Goal: Task Accomplishment & Management: Use online tool/utility

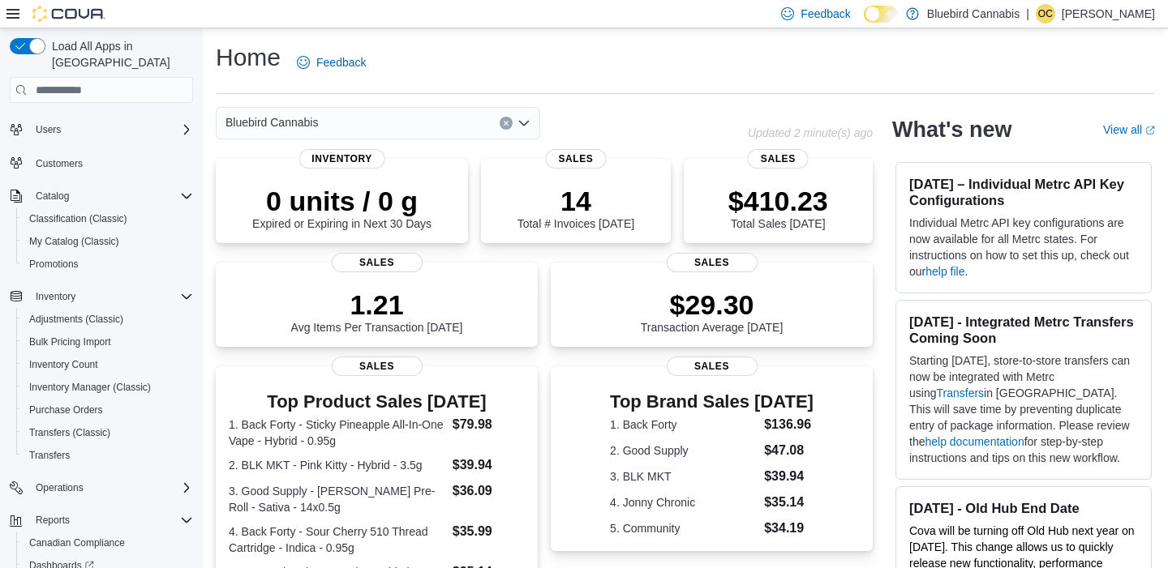
click at [378, 126] on div "Bluebird Cannabis" at bounding box center [378, 123] width 324 height 32
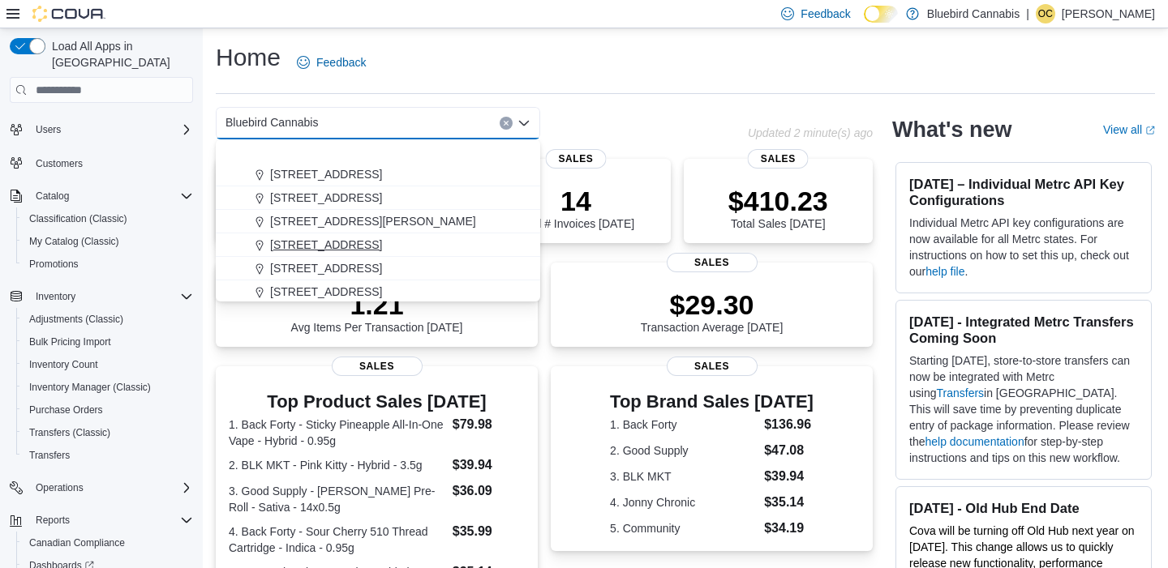
scroll to position [120, 0]
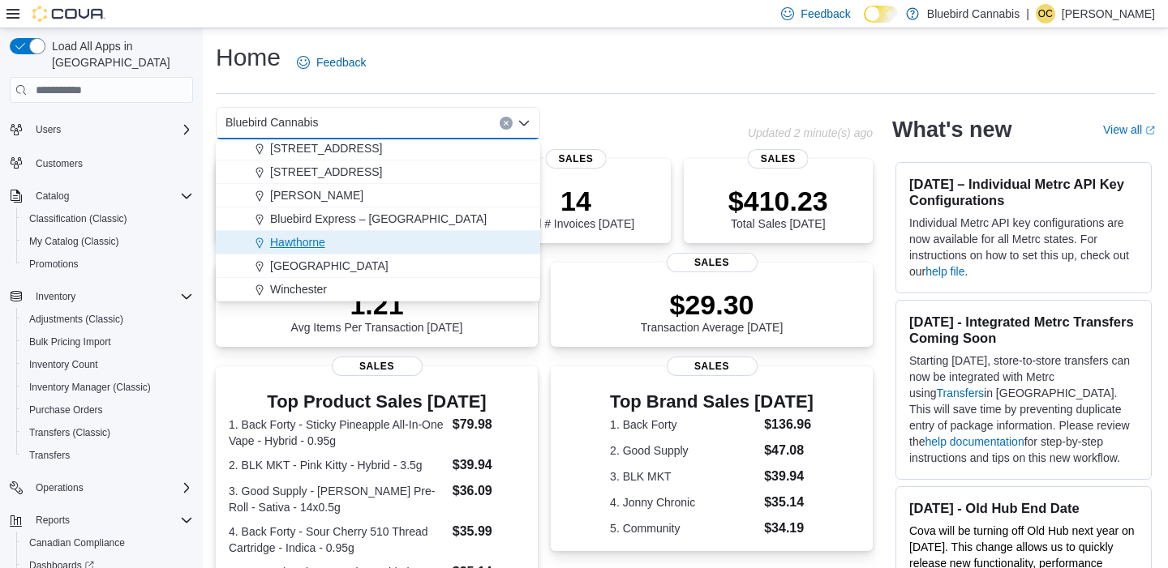
click at [306, 241] on span "Hawthorne" at bounding box center [297, 242] width 55 height 16
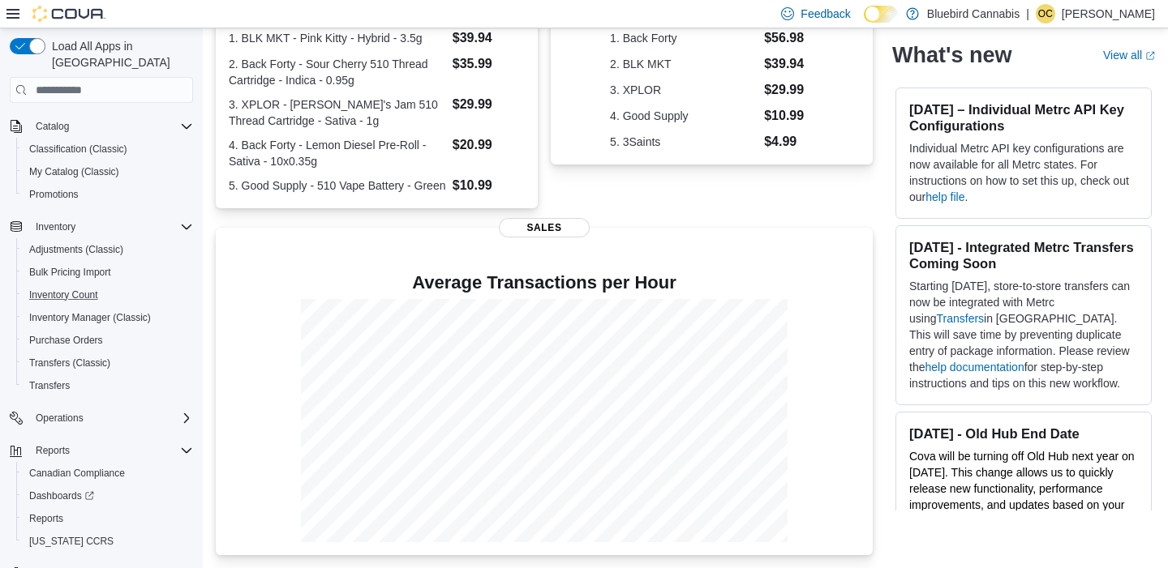
scroll to position [114, 0]
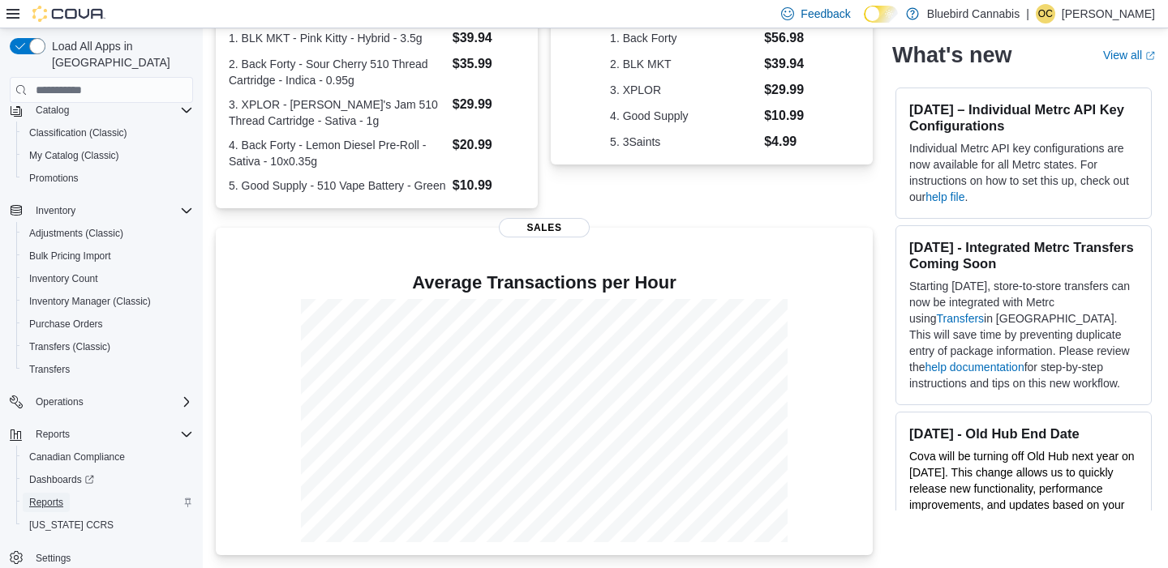
click at [53, 496] on span "Reports" at bounding box center [46, 502] width 34 height 13
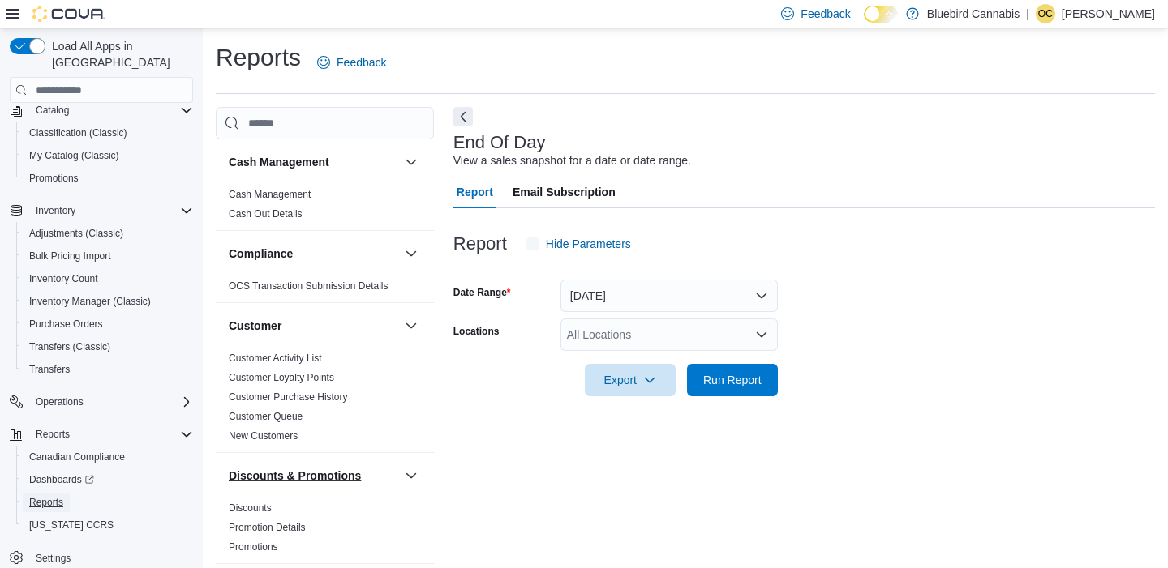
scroll to position [11, 0]
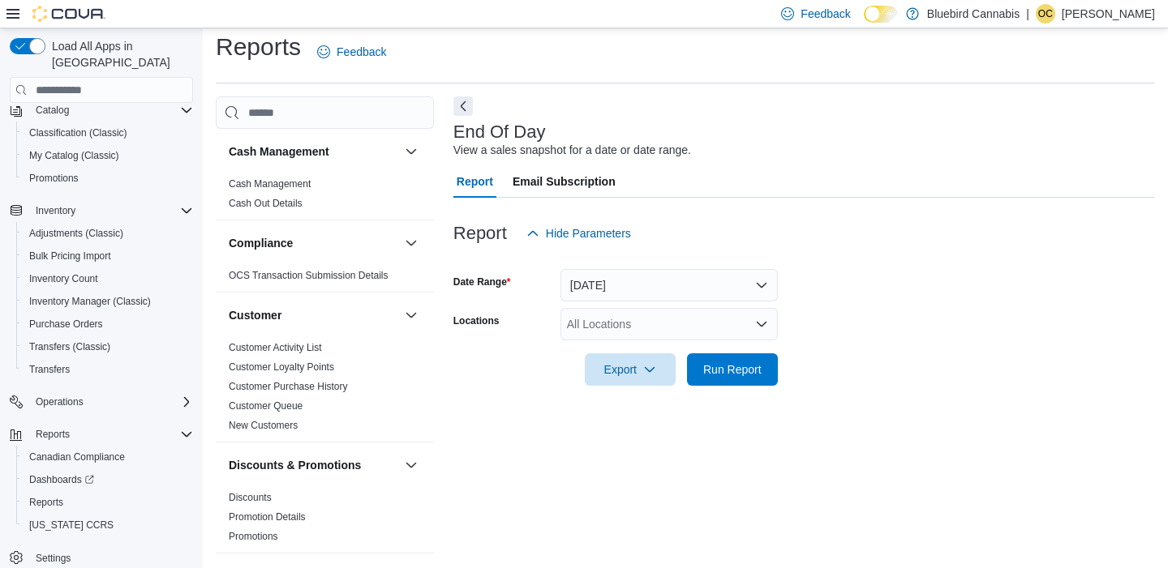
click at [616, 320] on div "All Locations" at bounding box center [668, 324] width 217 height 32
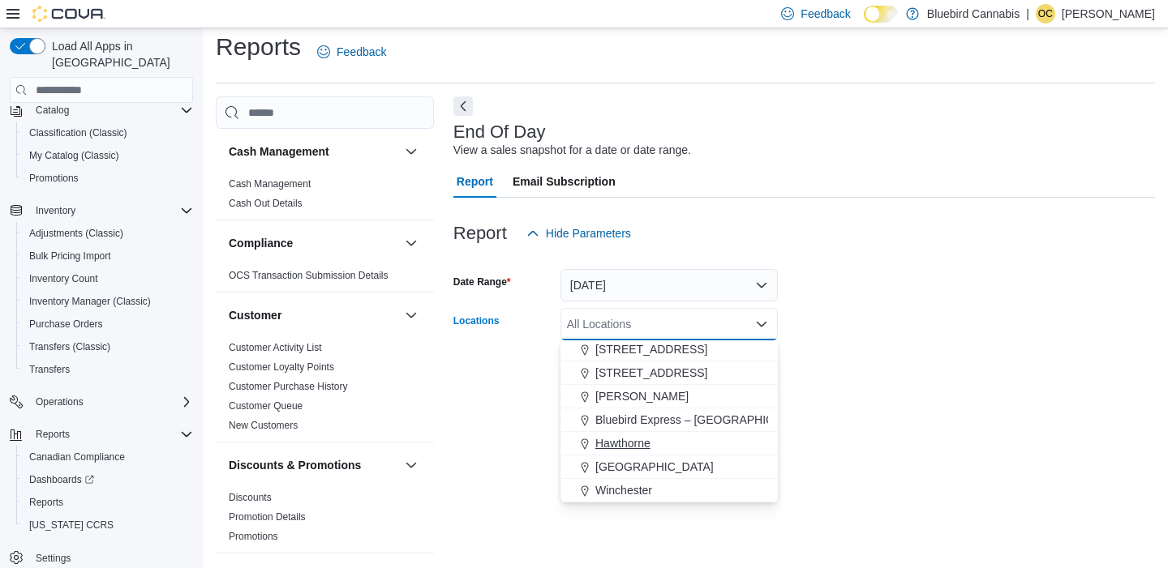
click at [628, 443] on span "Hawthorne" at bounding box center [622, 443] width 55 height 16
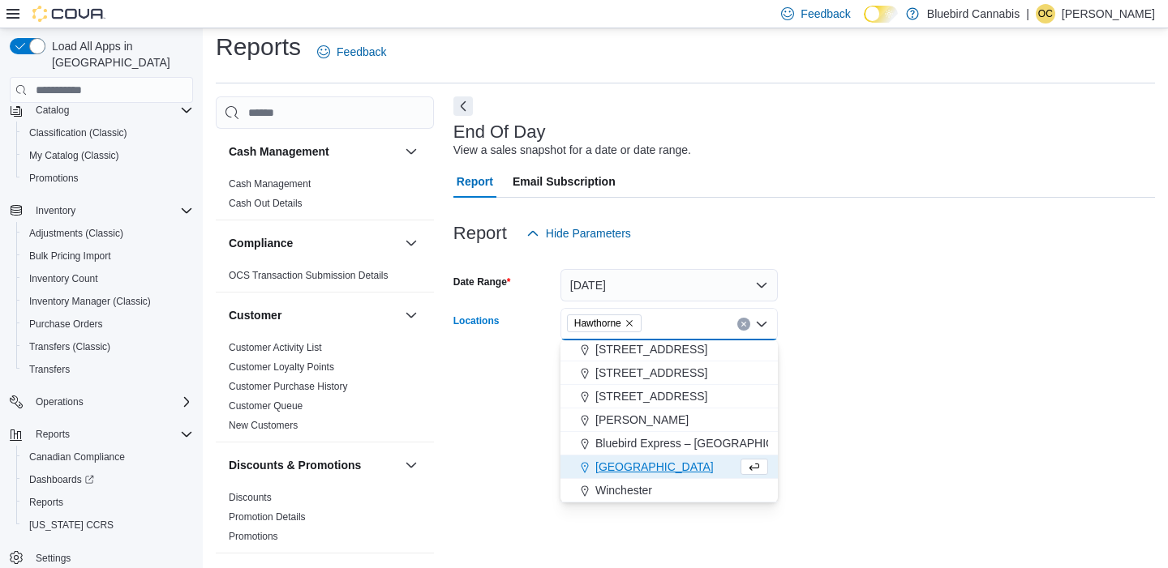
scroll to position [97, 0]
click at [880, 388] on div at bounding box center [803, 395] width 701 height 19
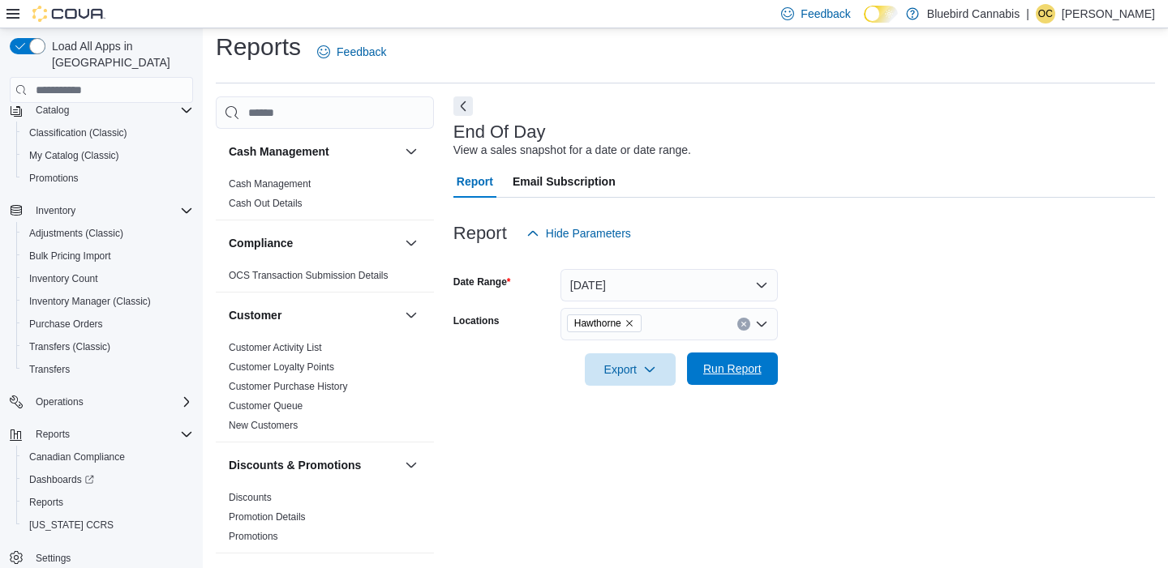
click at [739, 366] on span "Run Report" at bounding box center [732, 369] width 58 height 16
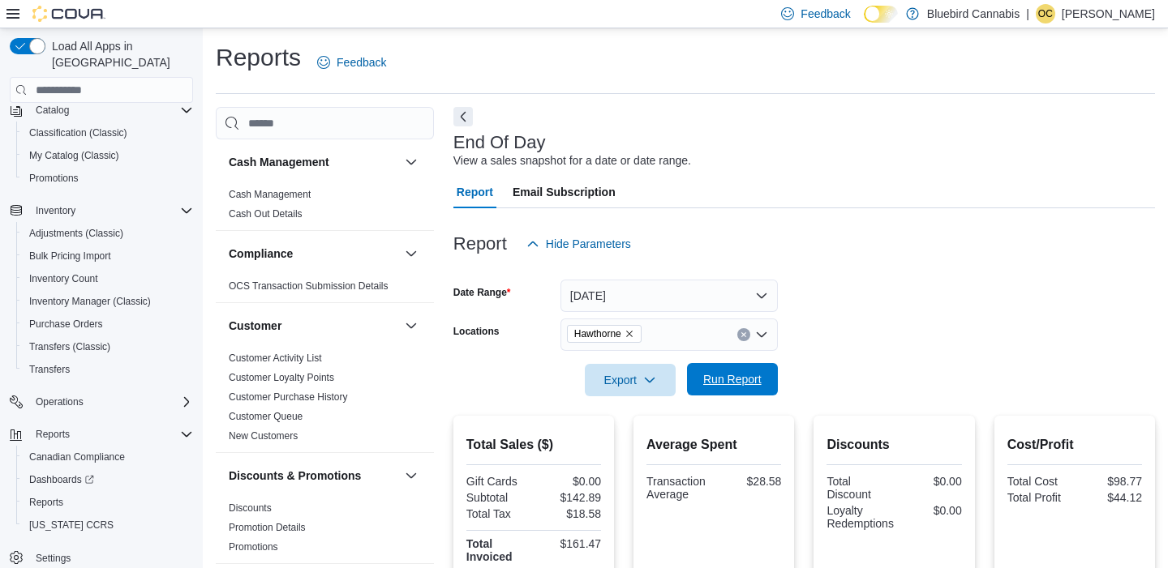
click at [729, 377] on span "Run Report" at bounding box center [732, 379] width 58 height 16
